Goal: Information Seeking & Learning: Find specific fact

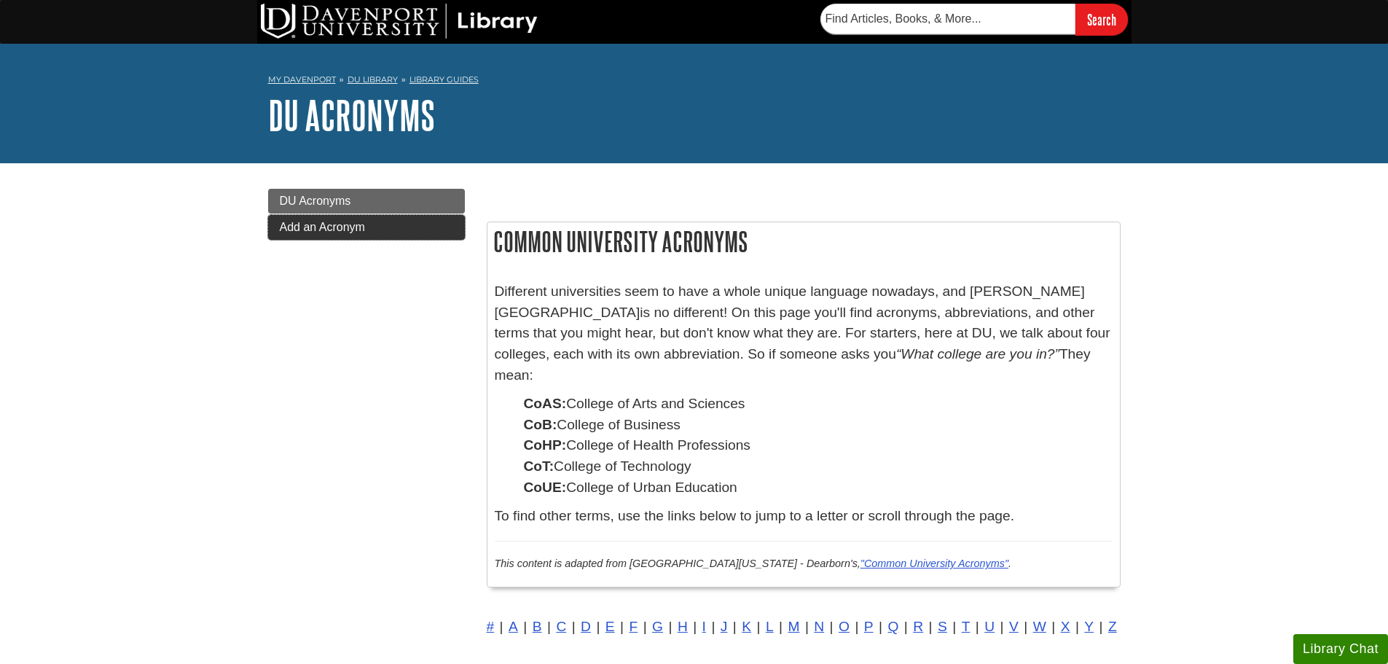
click at [317, 228] on span "Add an Acronym" at bounding box center [322, 227] width 85 height 12
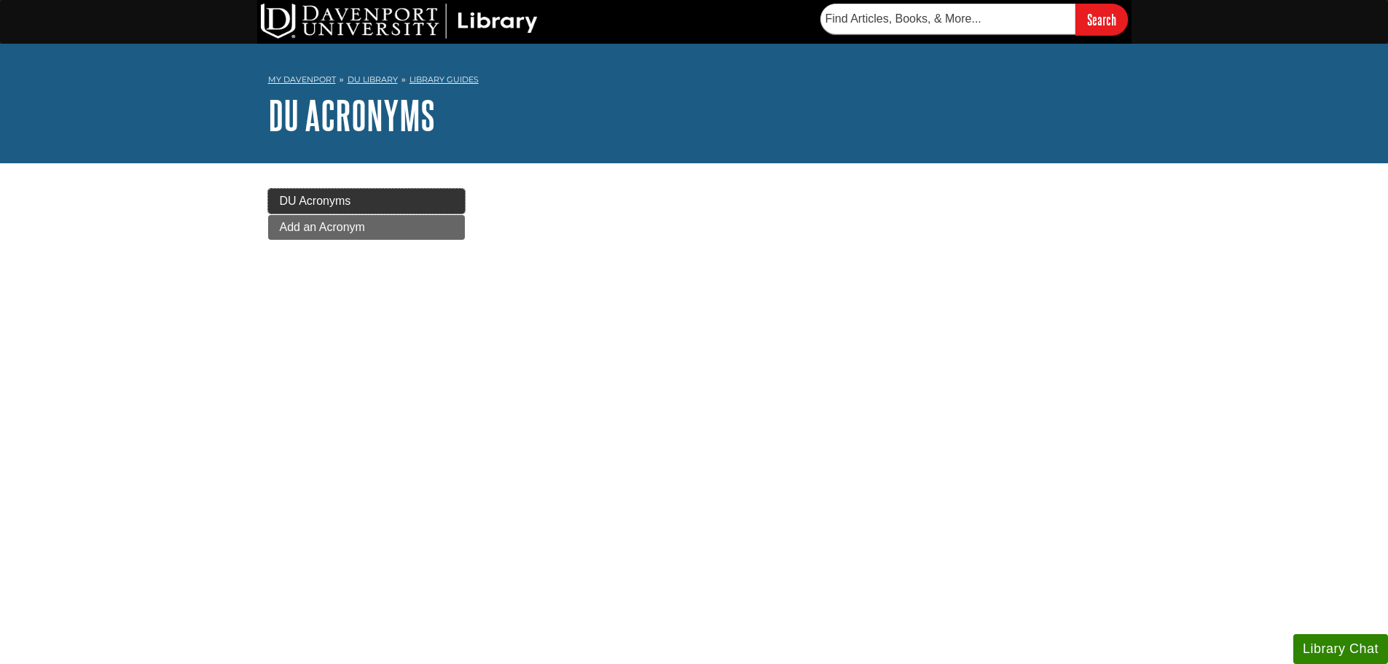
click at [410, 191] on link "DU Acronyms" at bounding box center [366, 201] width 197 height 25
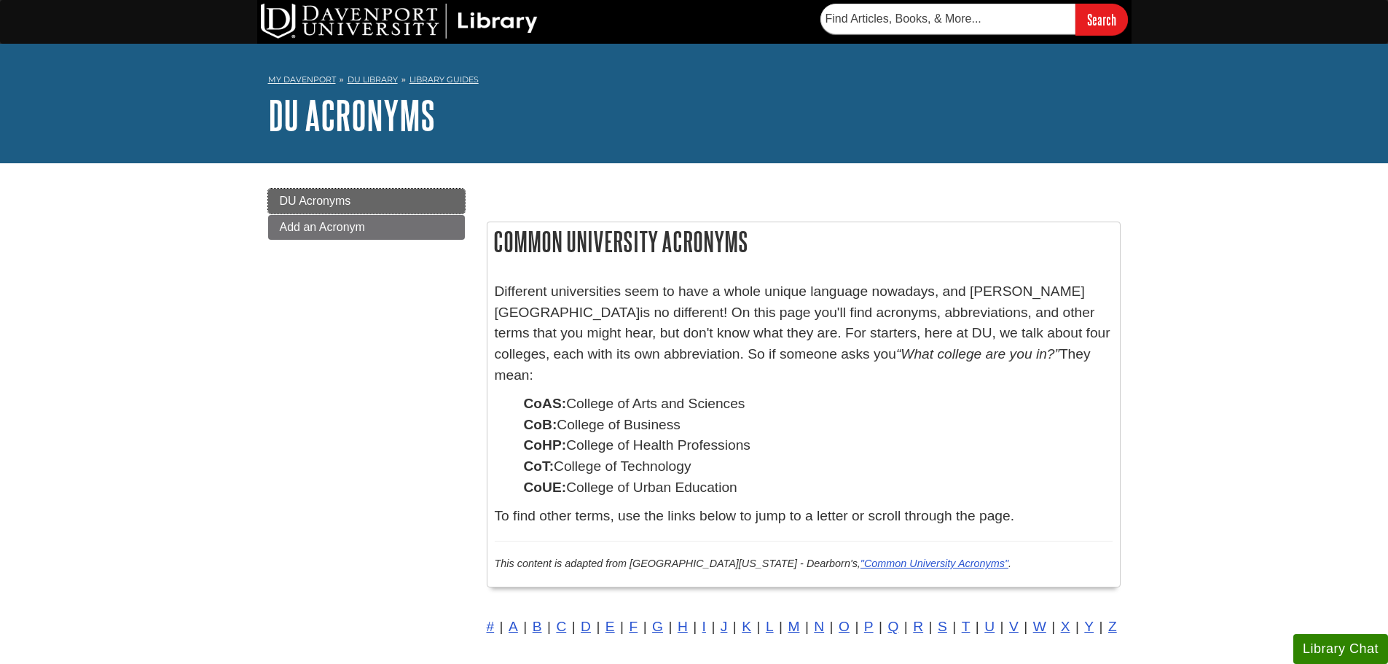
click at [413, 203] on link "DU Acronyms" at bounding box center [366, 201] width 197 height 25
click at [907, 557] on link ""Common University Acronyms"" at bounding box center [934, 563] width 148 height 12
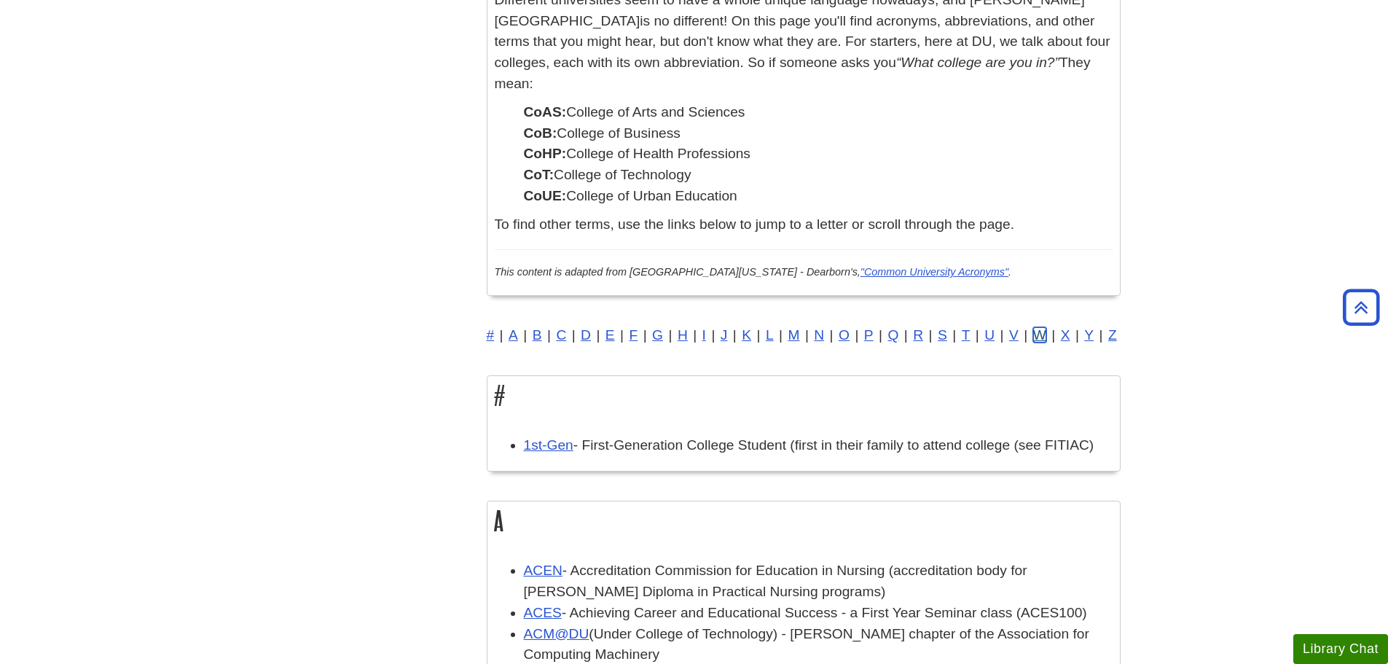
click at [1038, 327] on link "W" at bounding box center [1039, 334] width 13 height 15
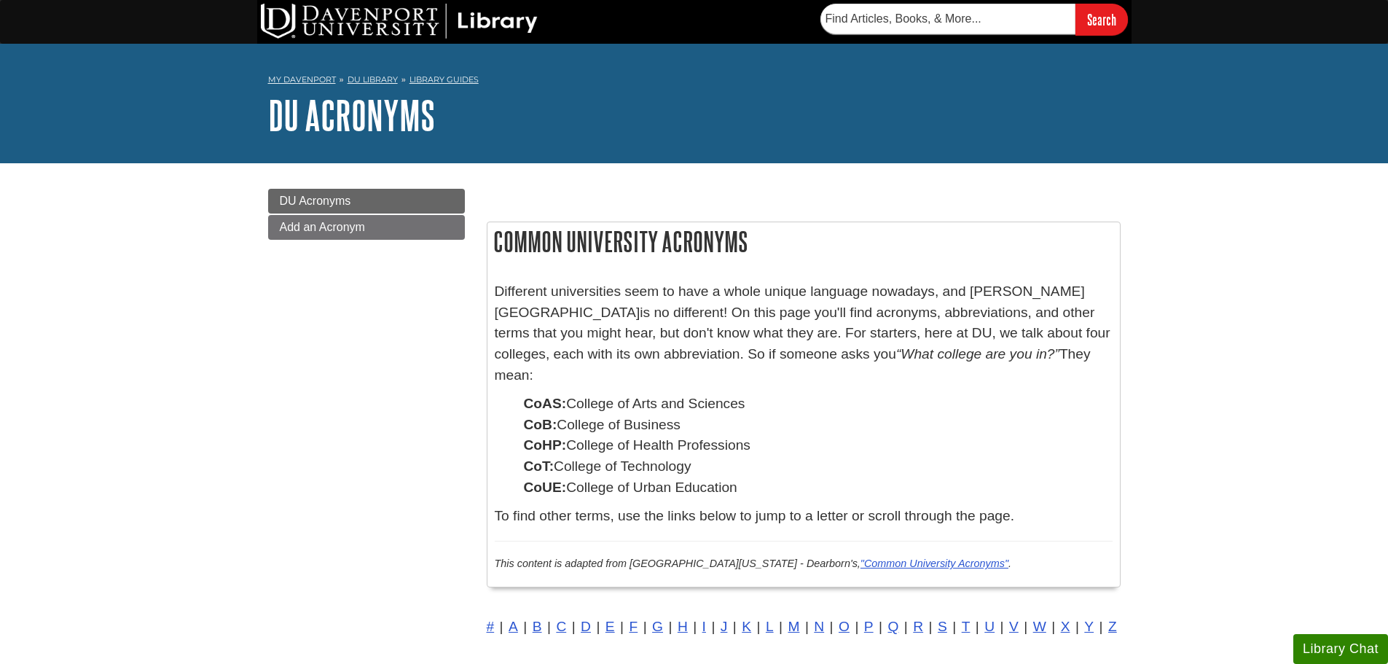
drag, startPoint x: 1304, startPoint y: 294, endPoint x: 1296, endPoint y: 299, distance: 9.9
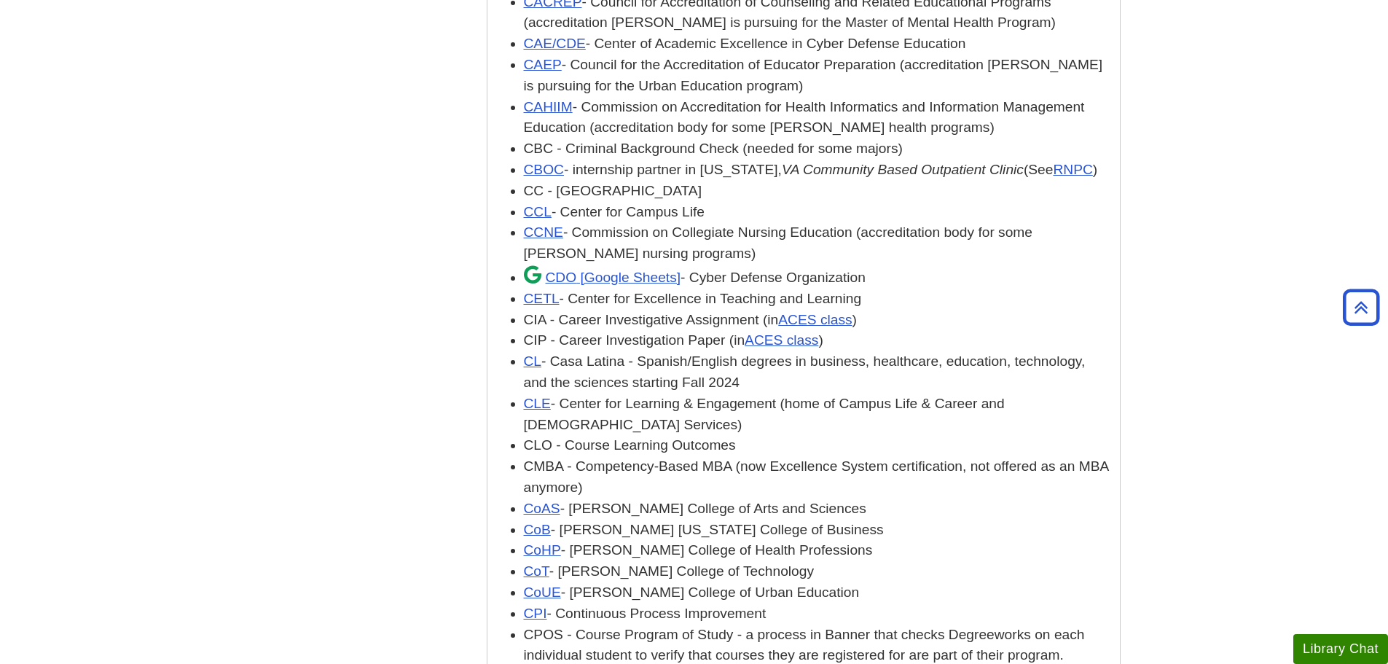
scroll to position [1930, 0]
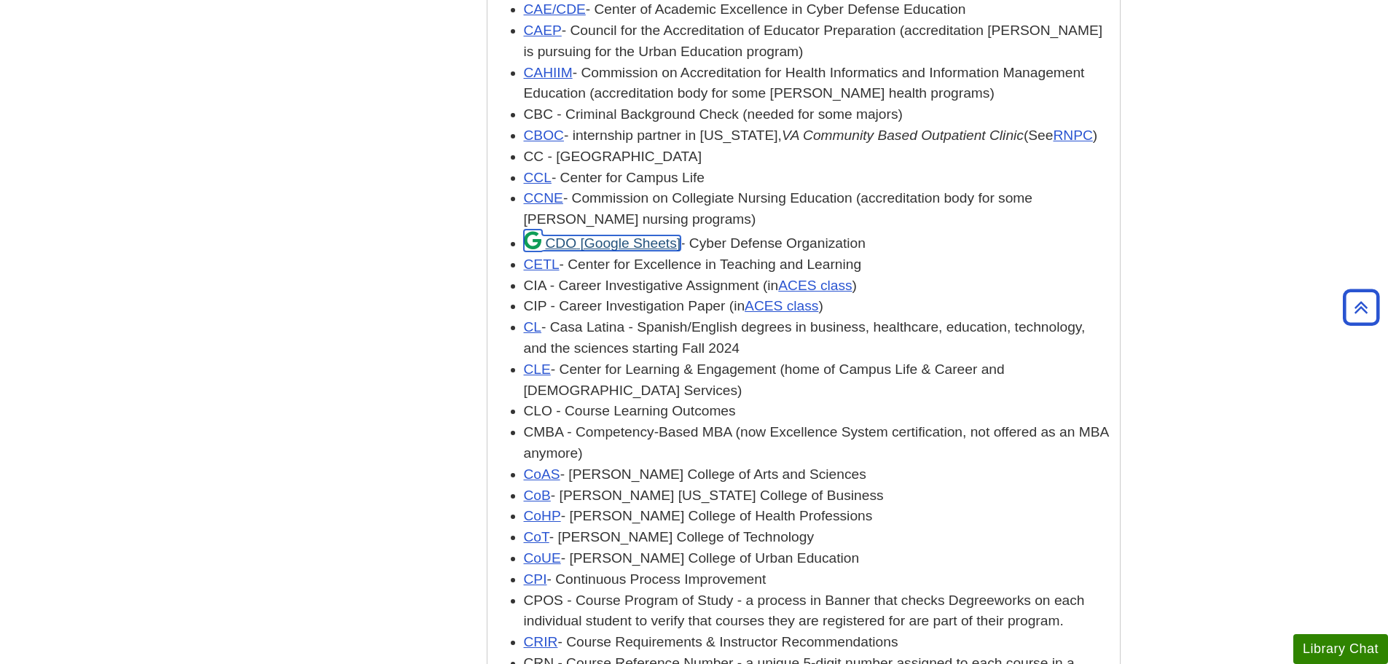
click at [579, 235] on link "CDO" at bounding box center [602, 242] width 157 height 15
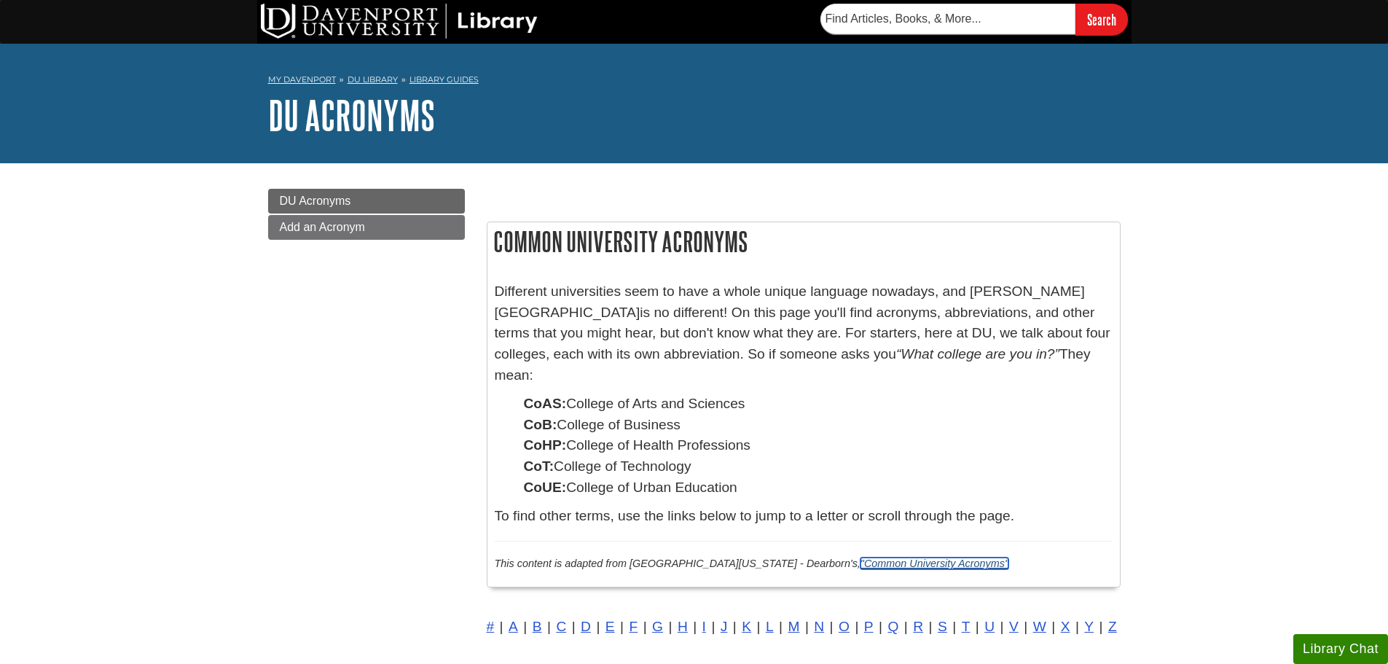
drag, startPoint x: 852, startPoint y: 535, endPoint x: 850, endPoint y: 546, distance: 11.0
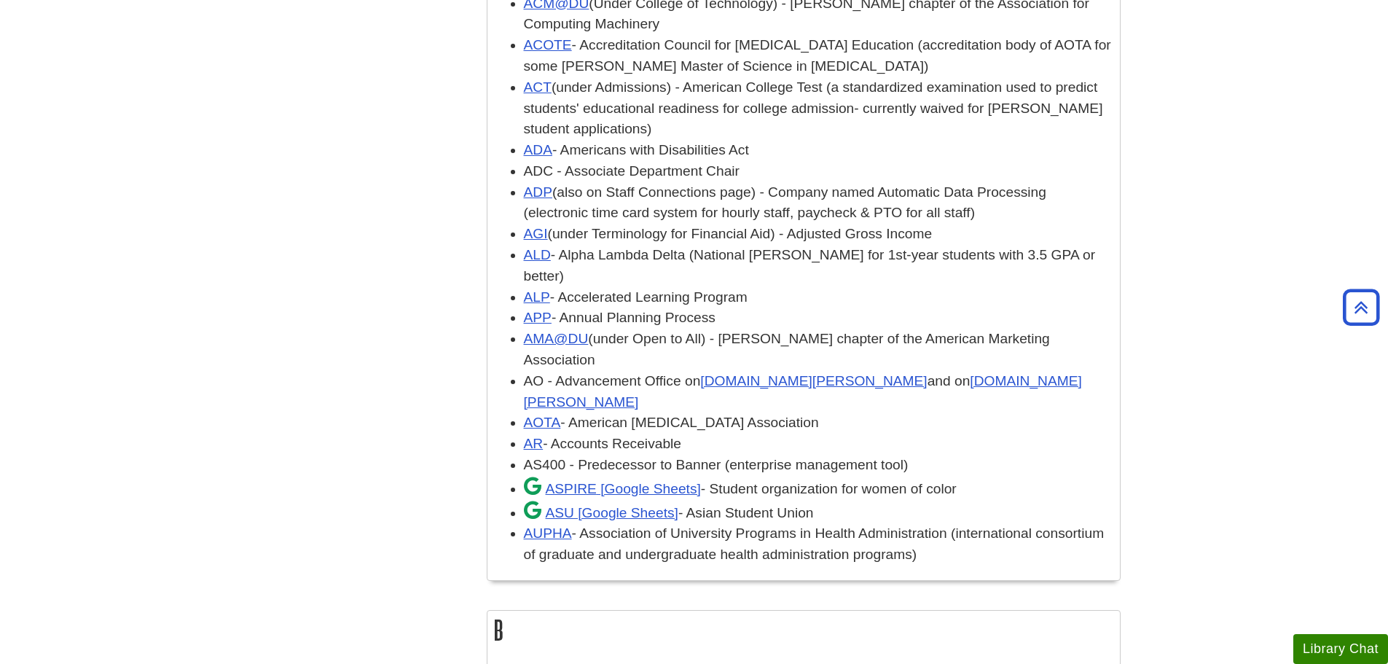
scroll to position [947, 0]
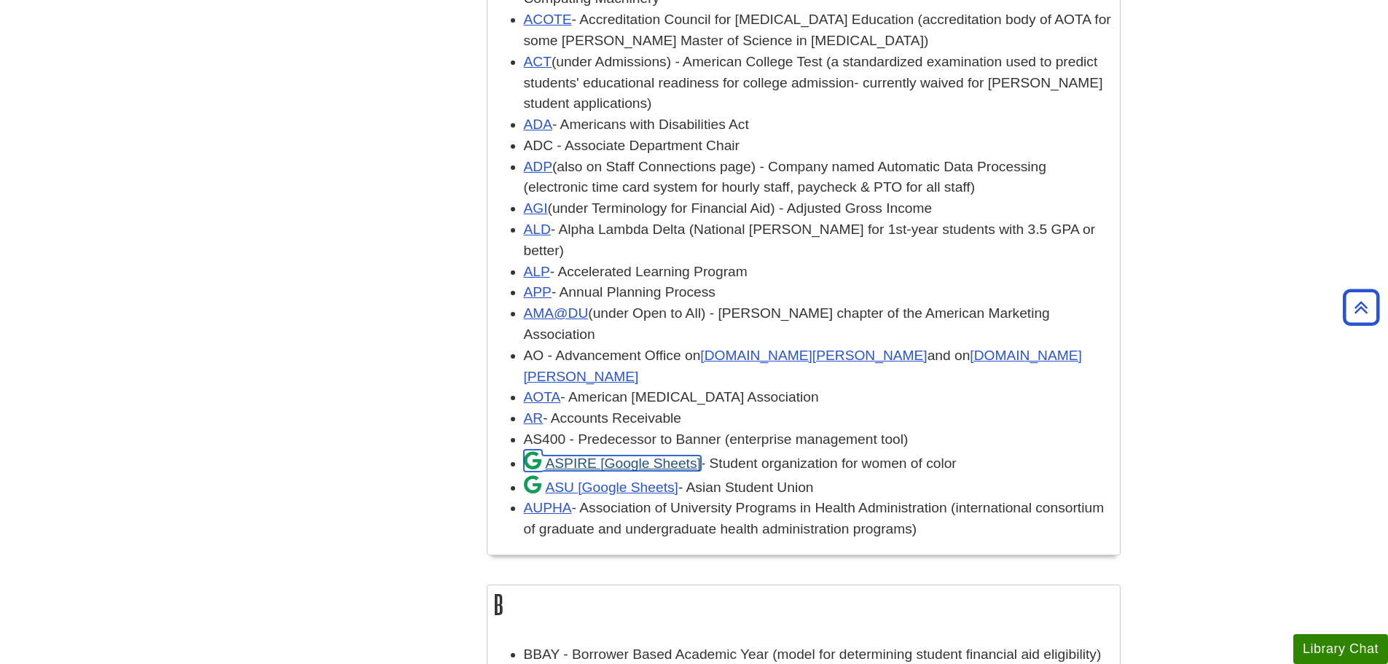
click at [656, 455] on link "ASPIRE" at bounding box center [612, 462] width 177 height 15
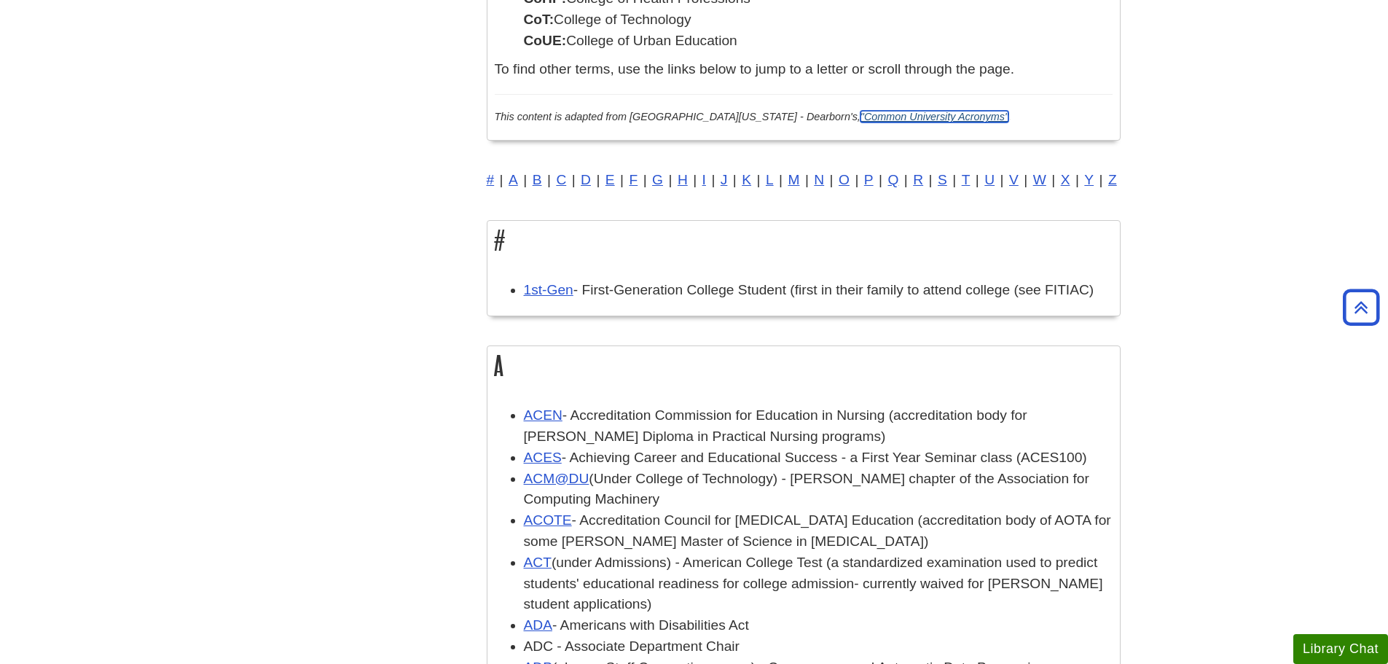
scroll to position [364, 0]
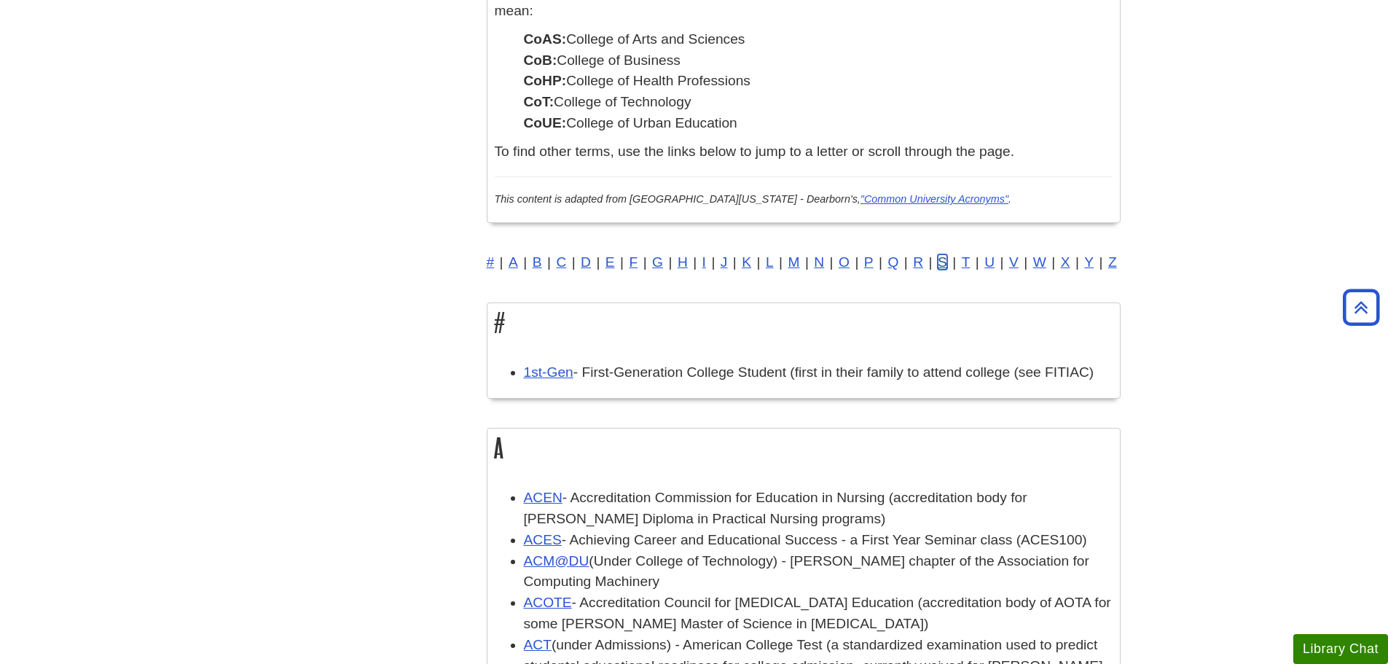
click at [941, 254] on link "S" at bounding box center [942, 261] width 9 height 15
